Goal: Book appointment/travel/reservation

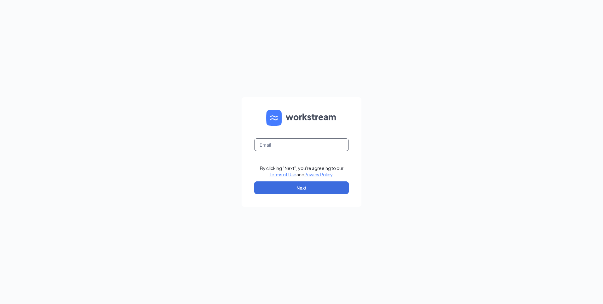
click at [282, 146] on input "text" at bounding box center [301, 144] width 95 height 13
type input "[EMAIL_ADDRESS][DOMAIN_NAME]"
click at [312, 188] on button "Next" at bounding box center [301, 187] width 95 height 13
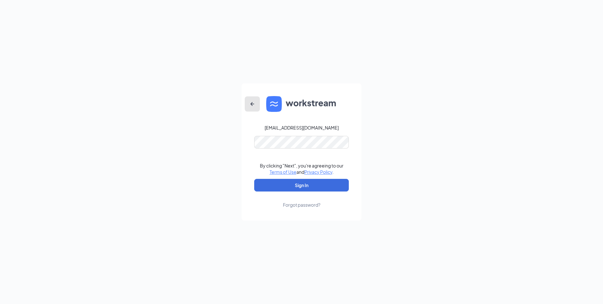
click at [253, 99] on button "button" at bounding box center [252, 103] width 15 height 15
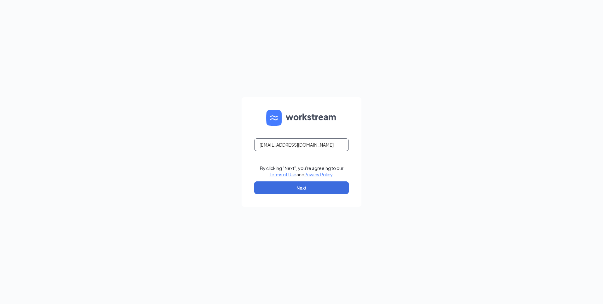
click at [302, 148] on input "[EMAIL_ADDRESS][DOMAIN_NAME]" at bounding box center [301, 144] width 95 height 13
click at [303, 148] on input "[EMAIL_ADDRESS][DOMAIN_NAME]" at bounding box center [301, 144] width 95 height 13
type input "[EMAIL_ADDRESS][DOMAIN_NAME]"
click at [300, 185] on button "Next" at bounding box center [301, 187] width 95 height 13
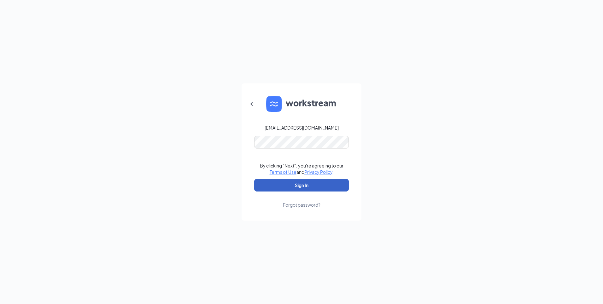
click at [298, 188] on button "Sign In" at bounding box center [301, 185] width 95 height 13
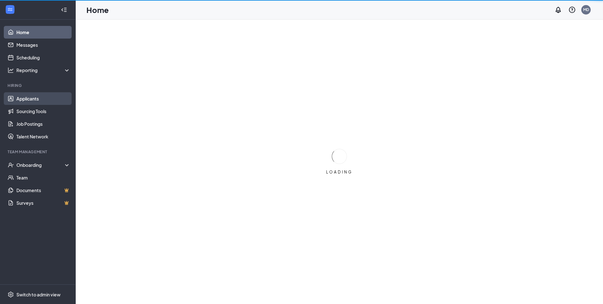
click at [39, 99] on link "Applicants" at bounding box center [43, 98] width 54 height 13
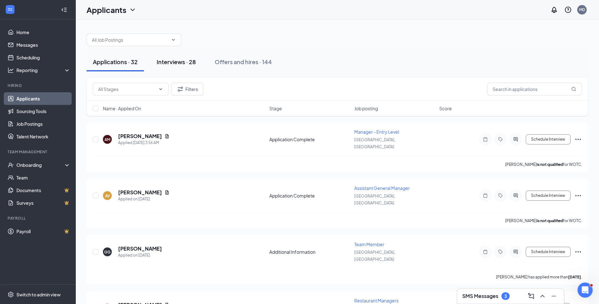
click at [187, 62] on div "Interviews · 28" at bounding box center [176, 62] width 39 height 8
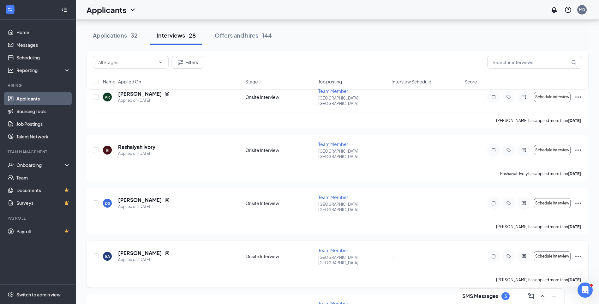
scroll to position [158, 0]
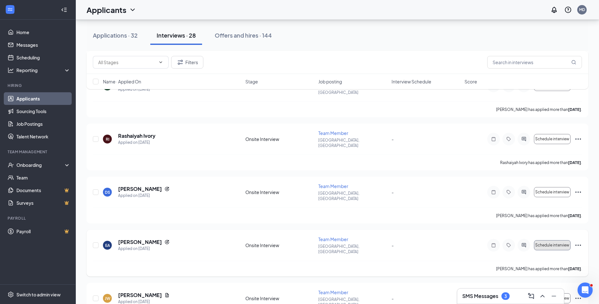
click at [554, 243] on span "Schedule interview" at bounding box center [552, 245] width 34 height 4
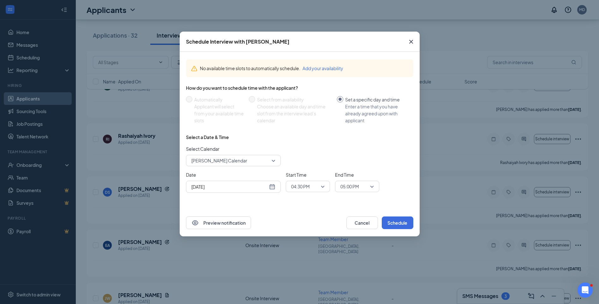
click at [273, 189] on div "Oct 15, 2025" at bounding box center [233, 186] width 84 height 7
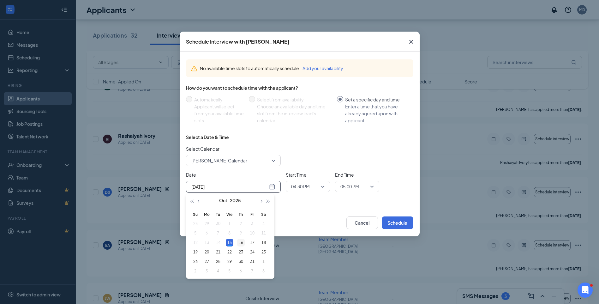
type input "Oct 16, 2025"
click at [243, 241] on div "16" at bounding box center [241, 243] width 8 height 8
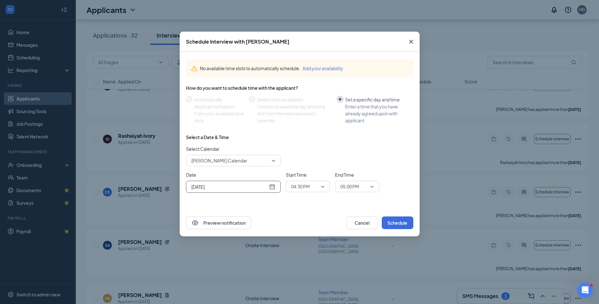
click at [321, 186] on span "04:30 PM" at bounding box center [307, 185] width 33 height 9
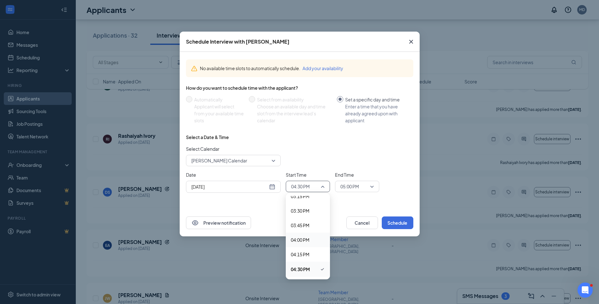
click at [299, 241] on span "04:00 PM" at bounding box center [300, 239] width 19 height 7
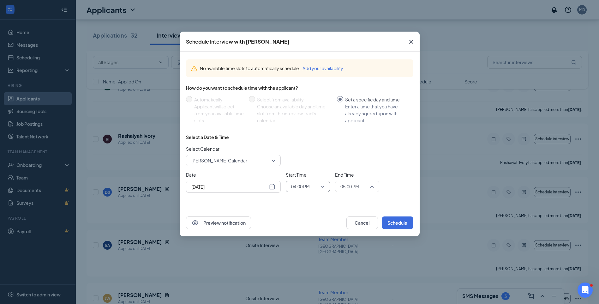
click at [372, 188] on span "05:00 PM" at bounding box center [356, 185] width 33 height 9
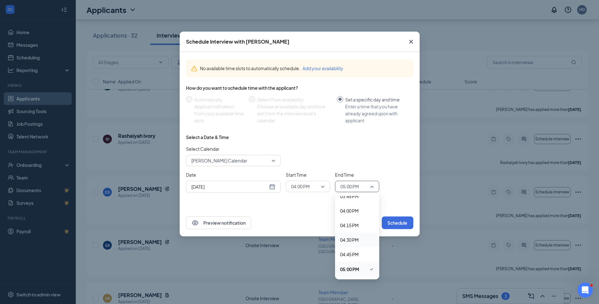
click at [353, 241] on span "04:30 PM" at bounding box center [349, 239] width 19 height 7
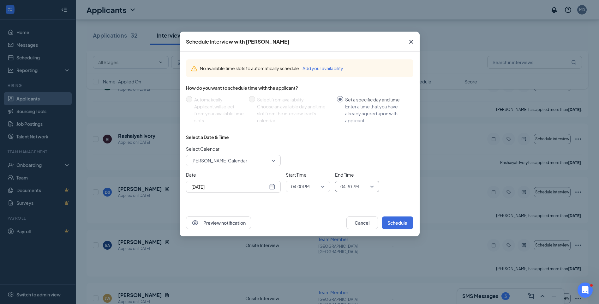
click at [322, 185] on span "04:00 PM" at bounding box center [307, 185] width 33 height 9
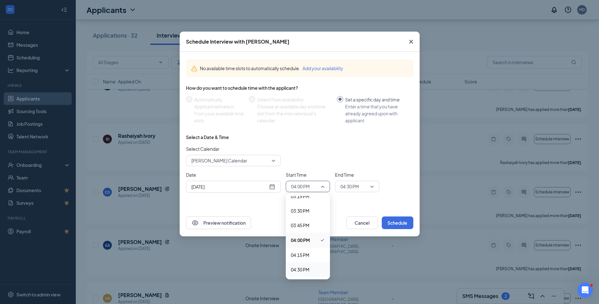
click at [302, 268] on span "04:30 PM" at bounding box center [300, 269] width 19 height 7
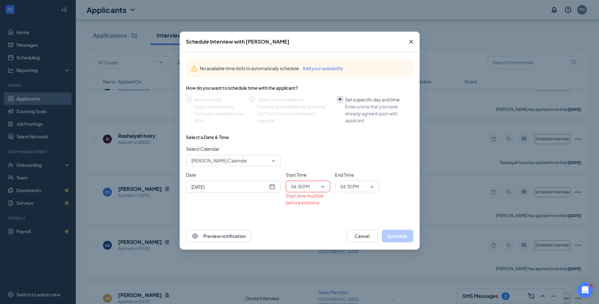
click at [373, 192] on div "End Time 04:30 PM 04:15 PM 04:30 PM 04:45 PM 12:00 AM 12:15 AM 12:30 AM 12:45 A…" at bounding box center [357, 188] width 44 height 35
click at [355, 236] on span "05:00 PM" at bounding box center [349, 237] width 19 height 7
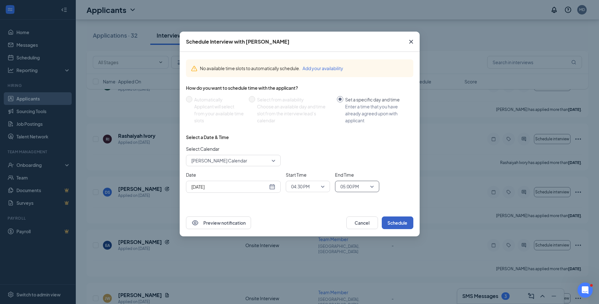
click at [395, 219] on button "Schedule" at bounding box center [398, 222] width 32 height 13
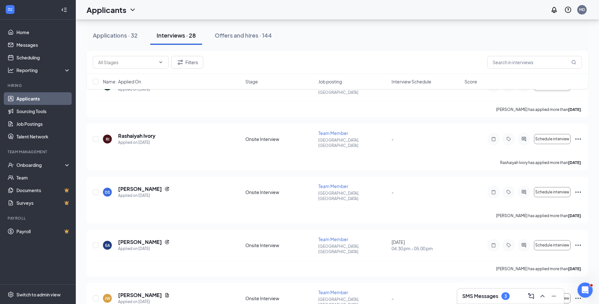
click at [388, 36] on div "Applications · 32 Interviews · 28 Offers and hires · 144" at bounding box center [337, 35] width 502 height 19
click at [541, 137] on span "Schedule interview" at bounding box center [552, 139] width 34 height 4
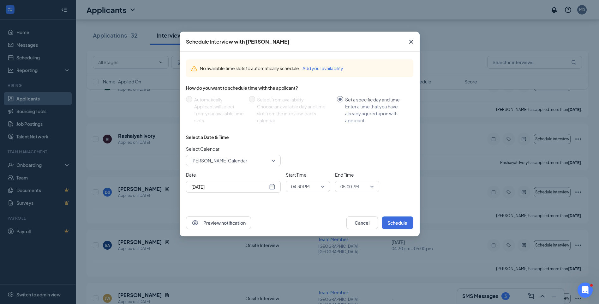
click at [325, 185] on div "04:30 PM" at bounding box center [308, 186] width 44 height 11
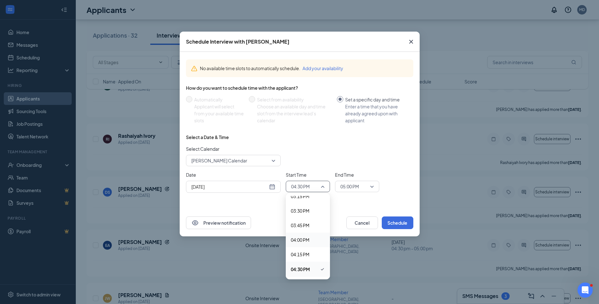
click at [305, 238] on span "04:00 PM" at bounding box center [300, 239] width 19 height 7
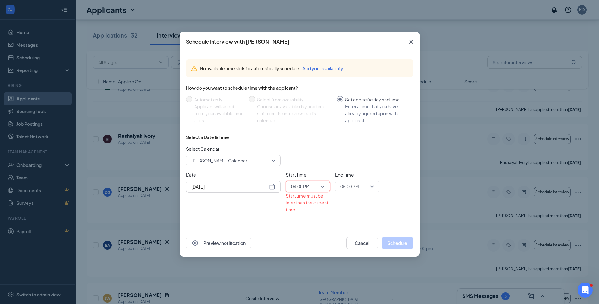
click at [368, 184] on span "05:00 PM" at bounding box center [356, 185] width 33 height 9
click at [353, 241] on span "04:30 PM" at bounding box center [349, 239] width 19 height 7
click at [387, 202] on div "Date Oct 15, 2025 Start Time 04:00 PM 03:45 PM 04:00 PM 04:15 PM 12:00 AM 12:15…" at bounding box center [299, 192] width 227 height 42
click at [326, 192] on div "04:00 PM" at bounding box center [308, 186] width 44 height 11
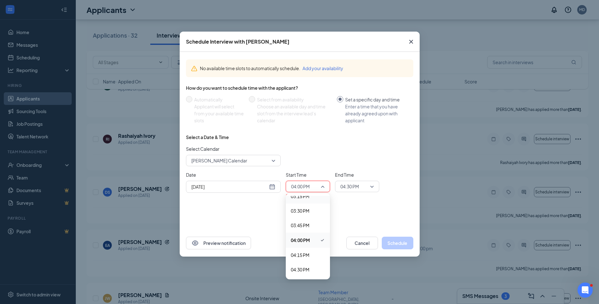
click at [362, 214] on div "Select a Date & Time Select Calendar Mark Dahl's Calendar Date Oct 15, 2025 Sta…" at bounding box center [299, 176] width 227 height 84
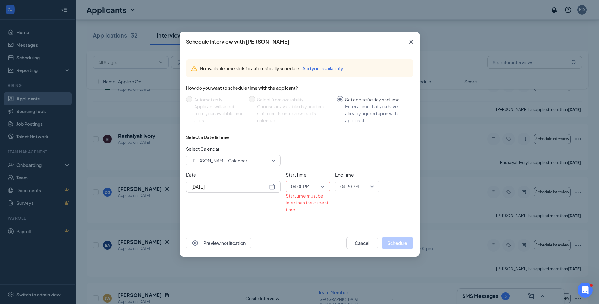
click at [295, 223] on div "No available time slots to automatically schedule. Add your availability How do…" at bounding box center [300, 140] width 240 height 177
click at [271, 187] on div "Oct 15, 2025" at bounding box center [233, 186] width 84 height 7
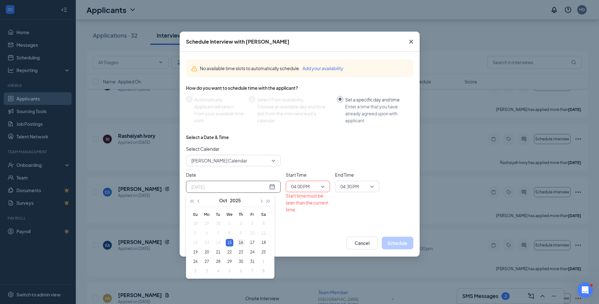
type input "Oct 16, 2025"
click at [239, 243] on div "16" at bounding box center [241, 243] width 8 height 8
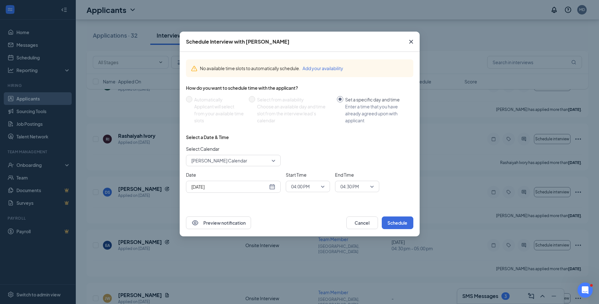
click at [360, 212] on div "Preview notification Cancel Schedule" at bounding box center [300, 222] width 240 height 27
click at [383, 205] on div "No available time slots to automatically schedule. Add your availability How do…" at bounding box center [300, 130] width 240 height 157
click at [393, 225] on button "Schedule" at bounding box center [398, 222] width 32 height 13
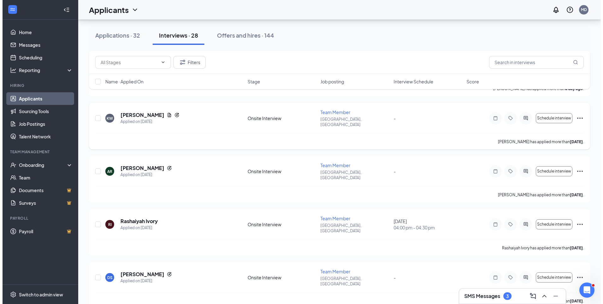
scroll to position [0, 0]
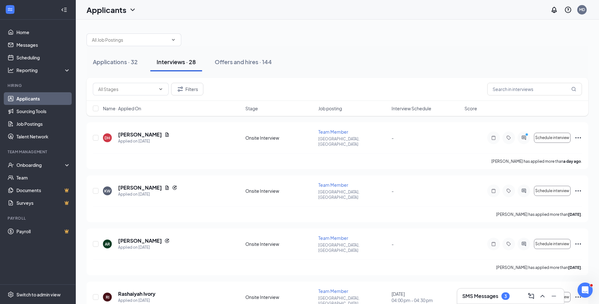
drag, startPoint x: 32, startPoint y: 99, endPoint x: 79, endPoint y: 104, distance: 47.6
click at [32, 99] on link "Applicants" at bounding box center [43, 98] width 54 height 13
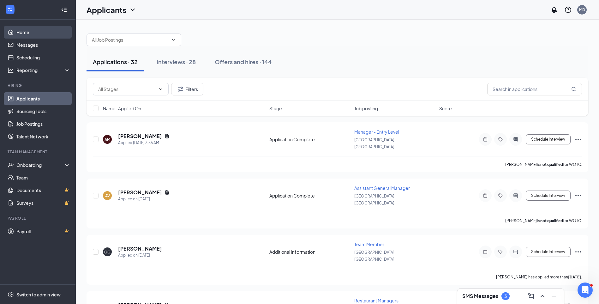
click at [25, 36] on link "Home" at bounding box center [43, 32] width 54 height 13
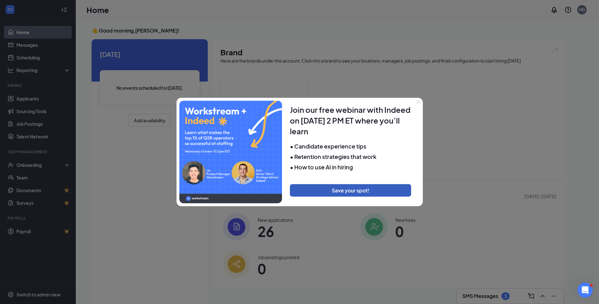
click at [362, 193] on button "Save your spot!" at bounding box center [350, 190] width 121 height 13
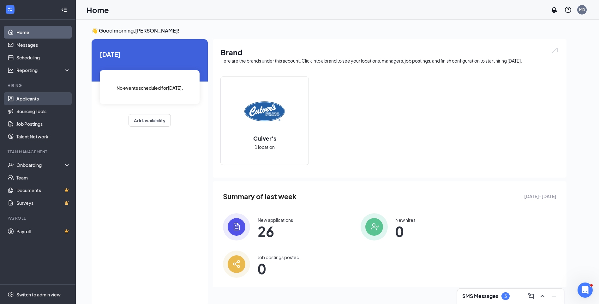
click at [36, 97] on link "Applicants" at bounding box center [43, 98] width 54 height 13
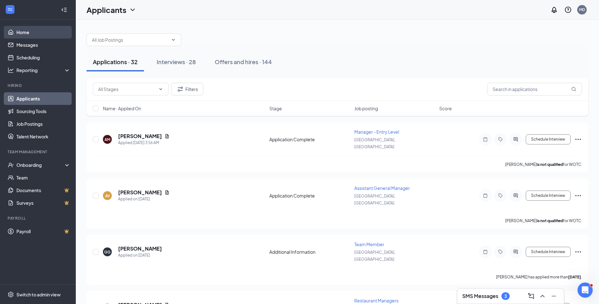
click at [21, 35] on link "Home" at bounding box center [43, 32] width 54 height 13
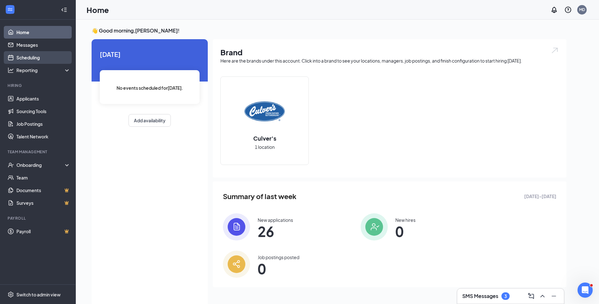
click at [26, 56] on link "Scheduling" at bounding box center [43, 57] width 54 height 13
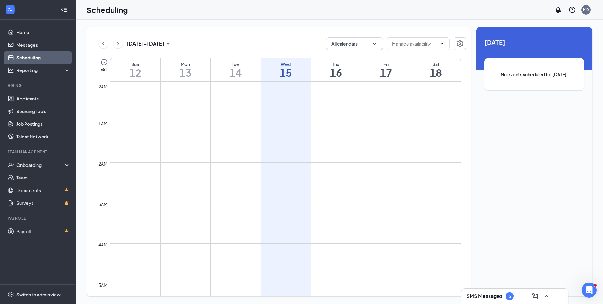
scroll to position [310, 0]
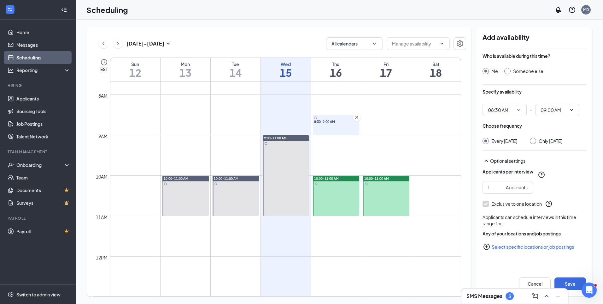
click at [343, 178] on div "10:00-11:00 AM" at bounding box center [336, 178] width 46 height 6
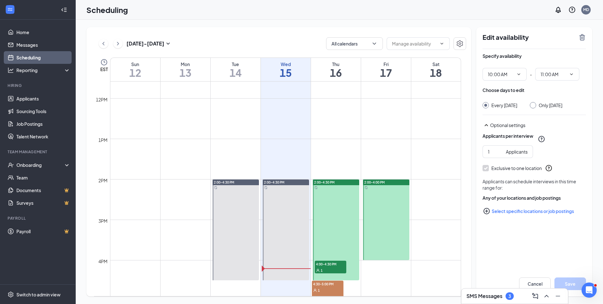
scroll to position [563, 0]
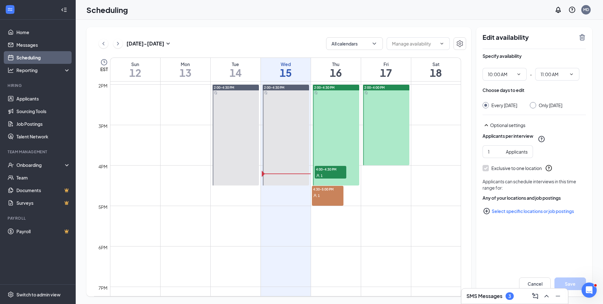
click at [325, 197] on div "1" at bounding box center [328, 195] width 32 height 6
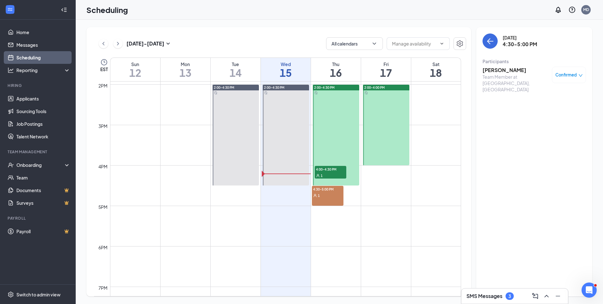
click at [332, 174] on div "1" at bounding box center [331, 175] width 32 height 6
click at [329, 199] on div "4:30-5:00 PM 1" at bounding box center [328, 196] width 32 height 20
drag, startPoint x: 337, startPoint y: 181, endPoint x: 335, endPoint y: 174, distance: 7.2
click at [337, 179] on div "2:00-4:30 PM 4:00-4:30 PM 1" at bounding box center [336, 135] width 46 height 101
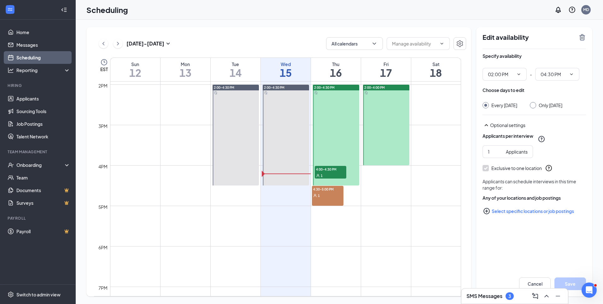
click at [335, 174] on div "1" at bounding box center [331, 175] width 32 height 6
